Goal: Task Accomplishment & Management: Use online tool/utility

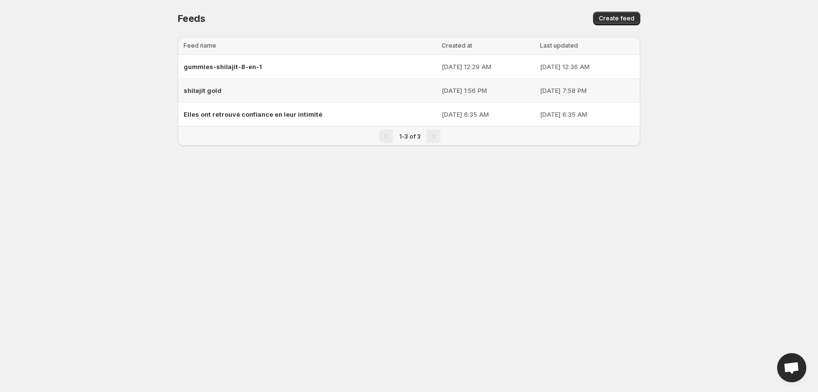
click at [266, 95] on div "shilajit gold" at bounding box center [309, 91] width 252 height 18
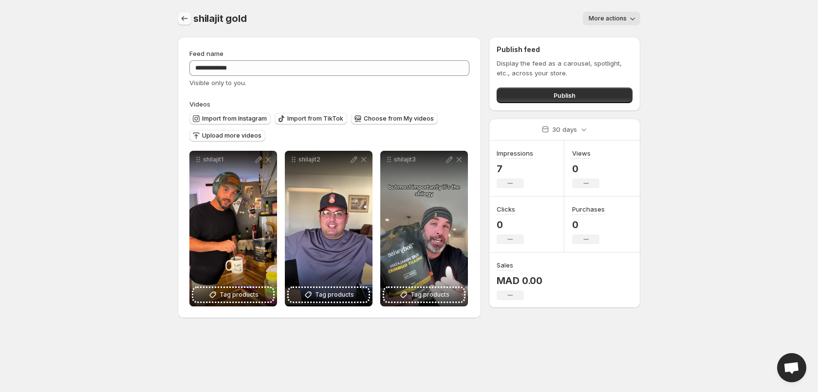
click at [186, 18] on icon "Settings" at bounding box center [185, 19] width 10 height 10
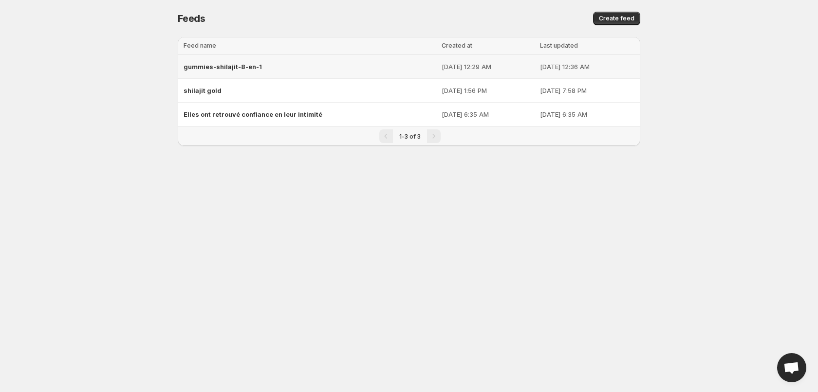
click at [265, 65] on div "gummies-shilajit-8-en-1" at bounding box center [309, 67] width 252 height 18
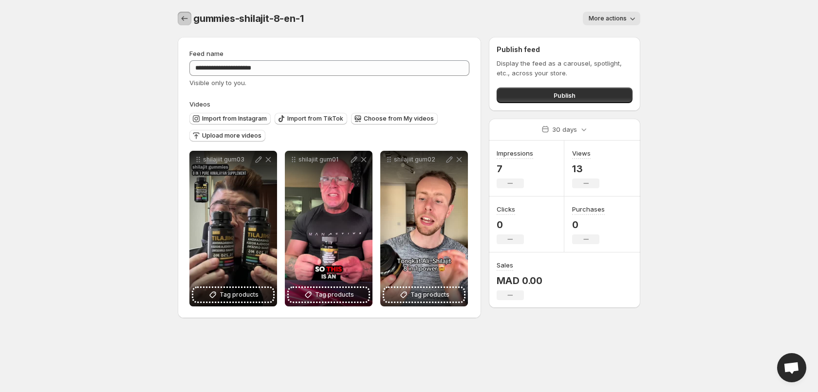
click at [183, 19] on icon "Settings" at bounding box center [185, 19] width 10 height 10
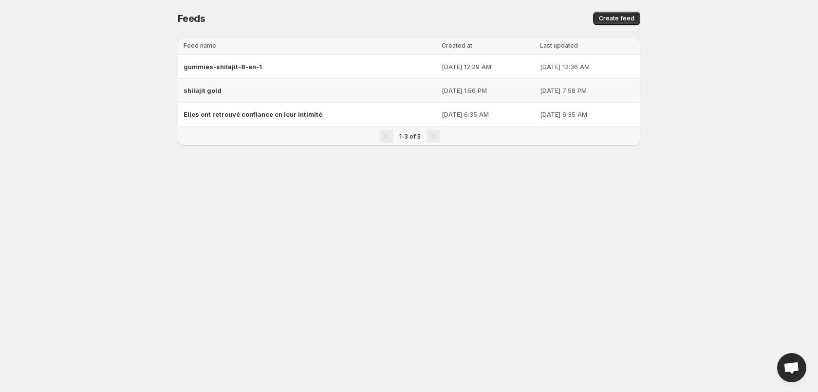
click at [219, 91] on div "shilajit gold" at bounding box center [309, 91] width 252 height 18
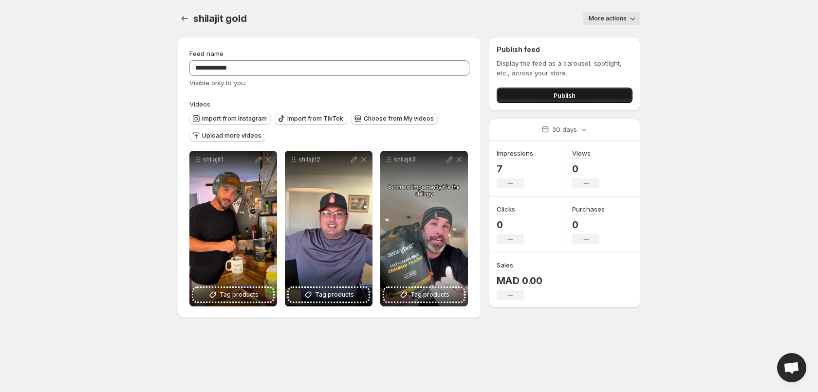
click at [522, 97] on button "Publish" at bounding box center [564, 96] width 136 height 16
